Goal: Task Accomplishment & Management: Use online tool/utility

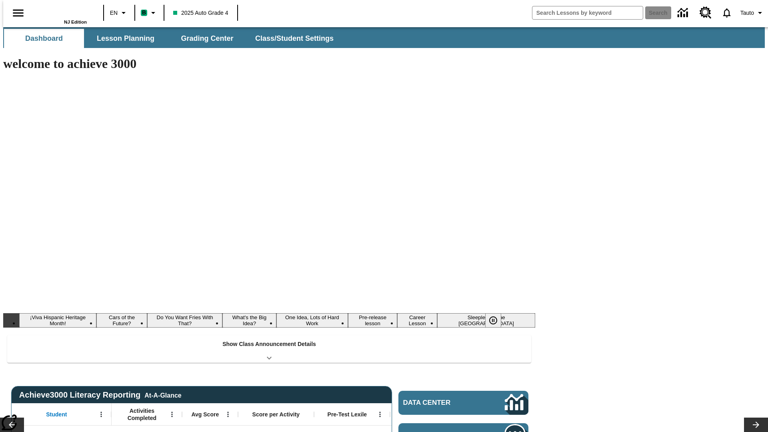
type input "-1"
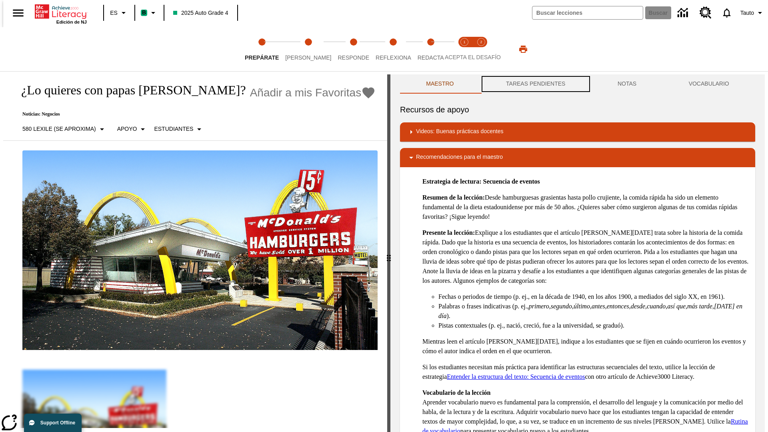
click at [535, 84] on button "TAREAS PENDIENTES" at bounding box center [536, 83] width 112 height 19
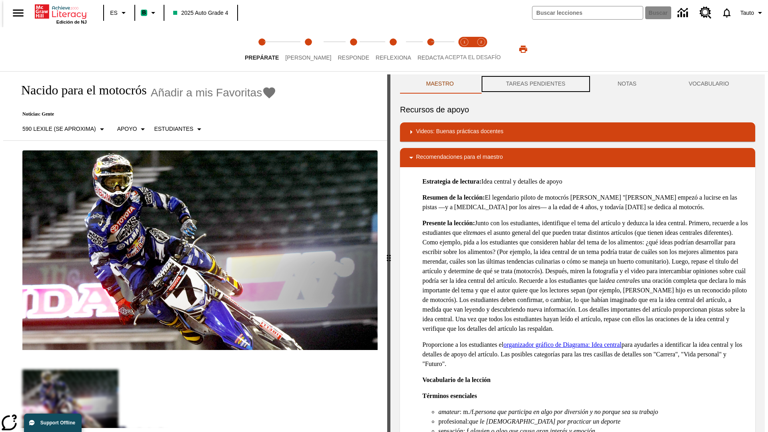
click at [535, 84] on button "TAREAS PENDIENTES" at bounding box center [536, 83] width 112 height 19
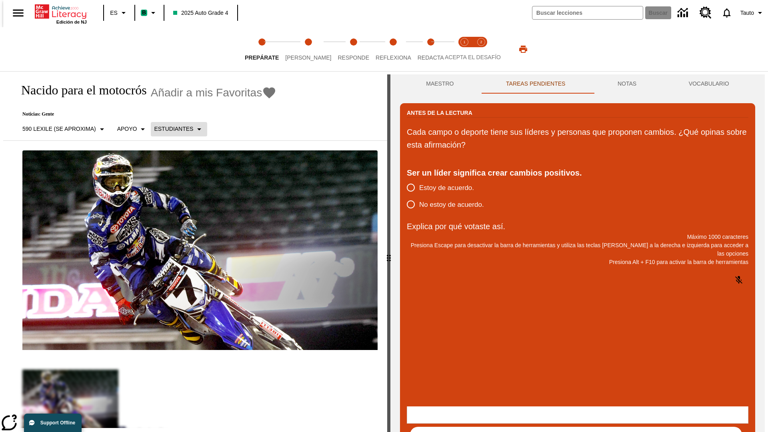
click at [174, 129] on p "Estudiantes" at bounding box center [173, 129] width 39 height 8
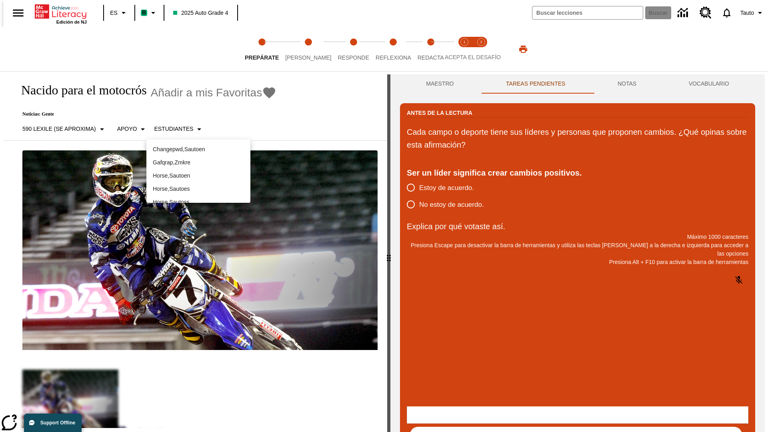
click at [198, 185] on p "Horse , Sautoes" at bounding box center [198, 189] width 91 height 8
